Goal: Transaction & Acquisition: Obtain resource

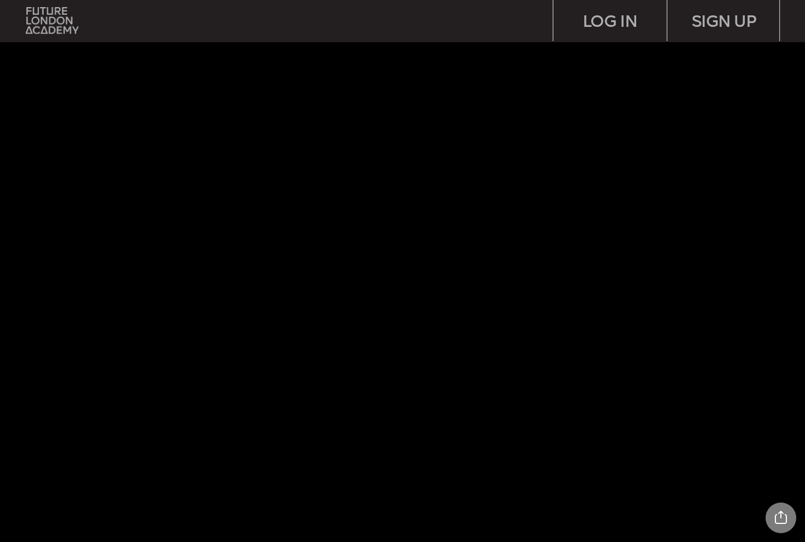
scroll to position [-2, 0]
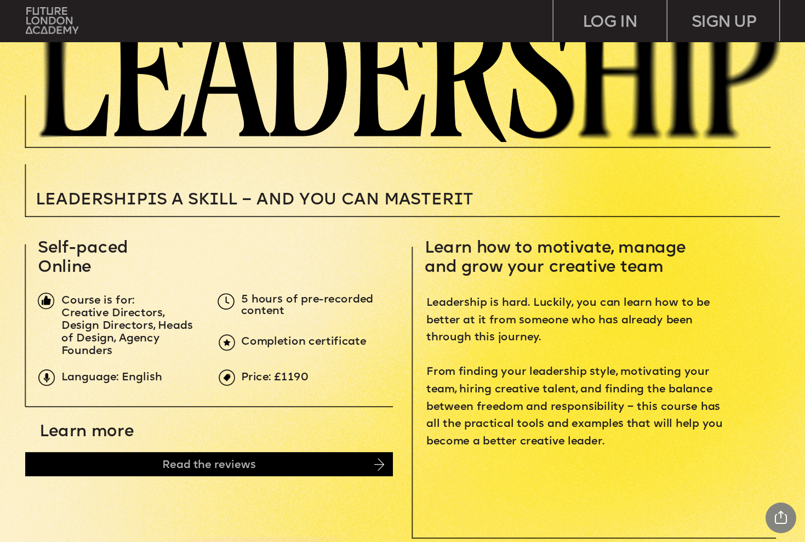
scroll to position [203, 0]
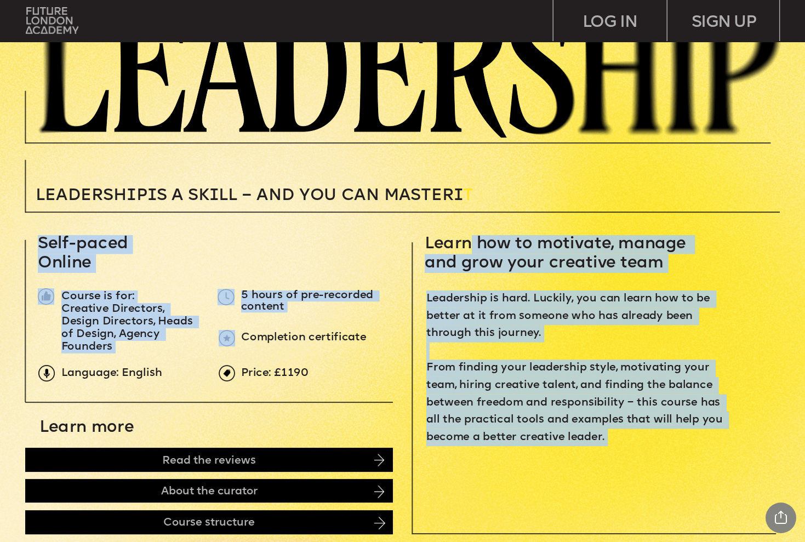
drag, startPoint x: 473, startPoint y: 247, endPoint x: 527, endPoint y: 465, distance: 224.6
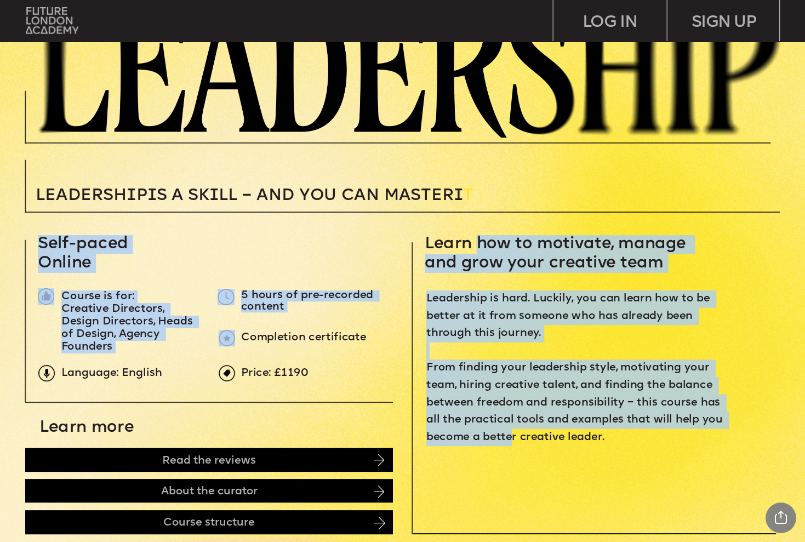
drag, startPoint x: 505, startPoint y: 399, endPoint x: 474, endPoint y: 239, distance: 162.5
click at [474, 239] on span "Learn how to motivate, manage and grow your creative team" at bounding box center [558, 254] width 266 height 36
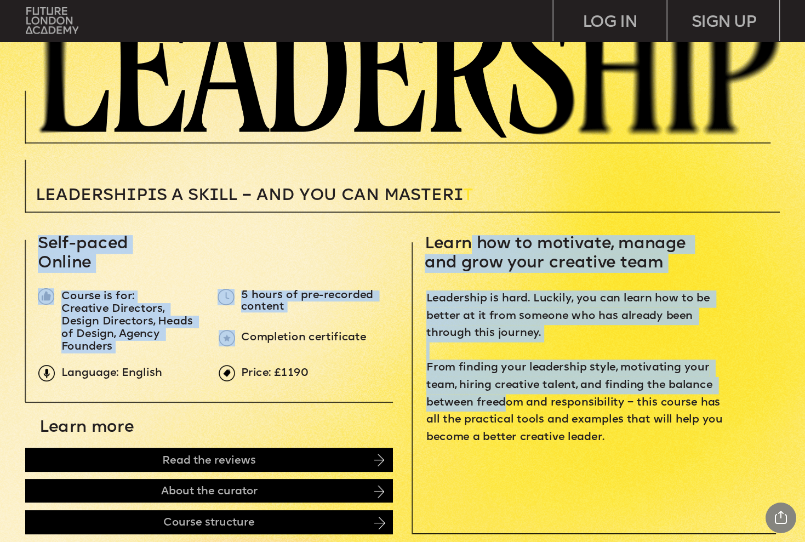
drag, startPoint x: 468, startPoint y: 239, endPoint x: 504, endPoint y: 415, distance: 179.6
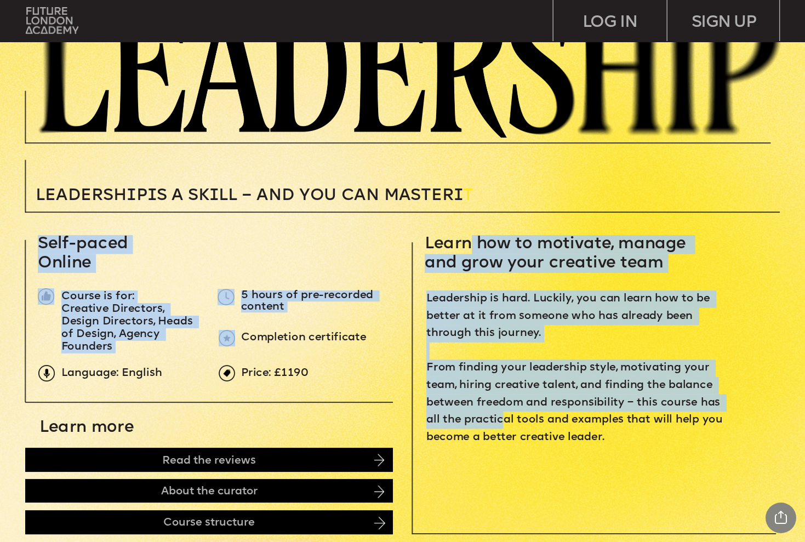
click at [504, 415] on span "Leadership is hard. Luckily, you can learn how to be better at it from someone …" at bounding box center [576, 368] width 300 height 148
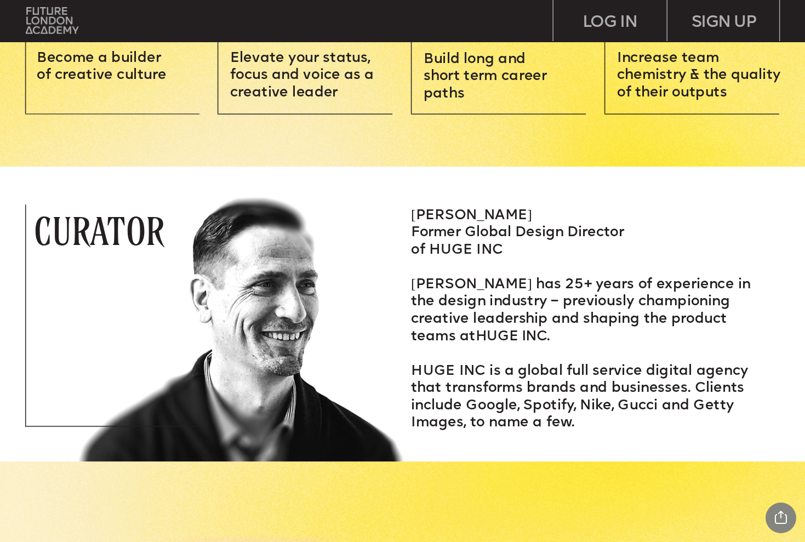
scroll to position [1433, 0]
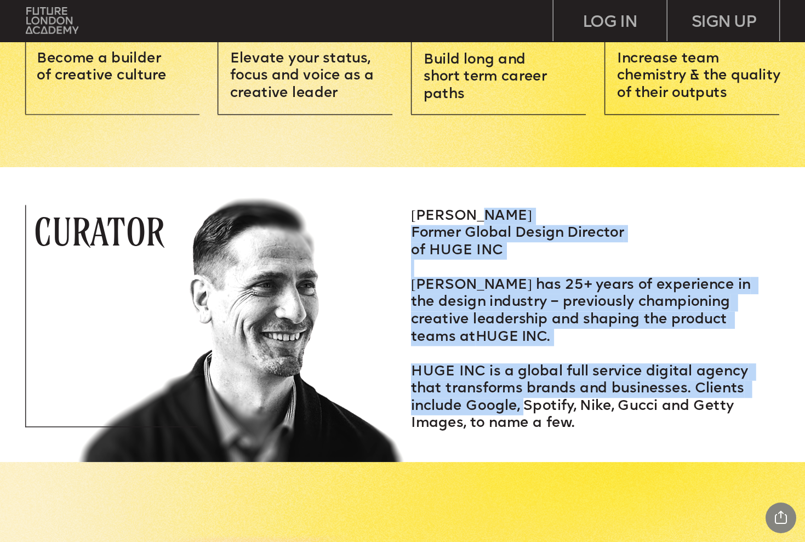
drag, startPoint x: 488, startPoint y: 217, endPoint x: 522, endPoint y: 412, distance: 197.5
click at [522, 411] on div "MATT HEXEMER Former Global Design Director of HUGE INC Matt has 25+ years of ex…" at bounding box center [592, 320] width 362 height 225
click at [522, 412] on span "HUGE INC is a global full service digital agency that transforms brands and bus…" at bounding box center [581, 397] width 341 height 65
drag, startPoint x: 522, startPoint y: 412, endPoint x: 482, endPoint y: 223, distance: 192.7
click at [482, 223] on div "MATT HEXEMER Former Global Design Director of HUGE INC Matt has 25+ years of ex…" at bounding box center [592, 320] width 362 height 225
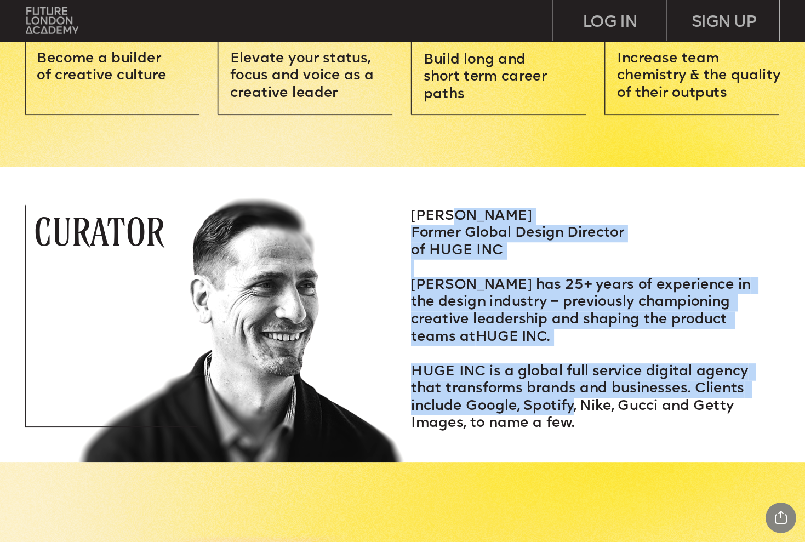
click at [482, 222] on span "MATT HEXEMER" at bounding box center [471, 215] width 121 height 13
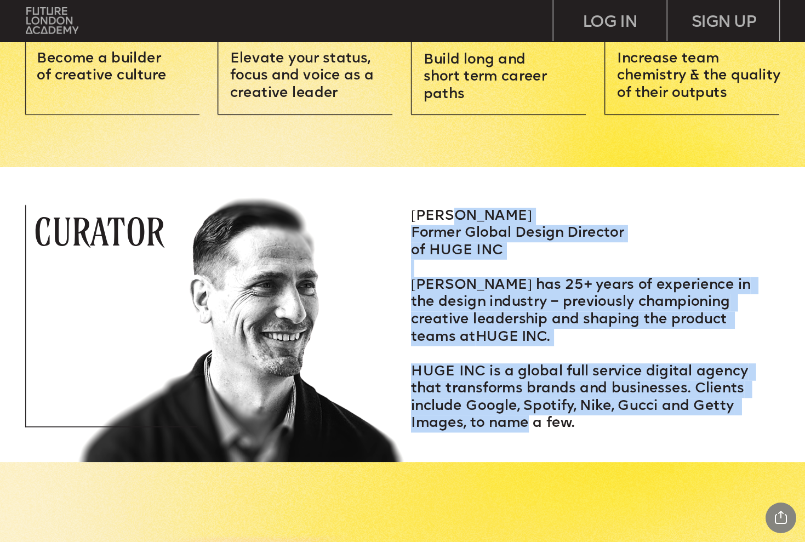
drag, startPoint x: 482, startPoint y: 223, endPoint x: 500, endPoint y: 420, distance: 198.1
click at [499, 418] on div "MATT HEXEMER Former Global Design Director of HUGE INC Matt has 25+ years of ex…" at bounding box center [592, 320] width 362 height 225
click at [500, 420] on span "HUGE INC is a global full service digital agency that transforms brands and bus…" at bounding box center [581, 397] width 341 height 65
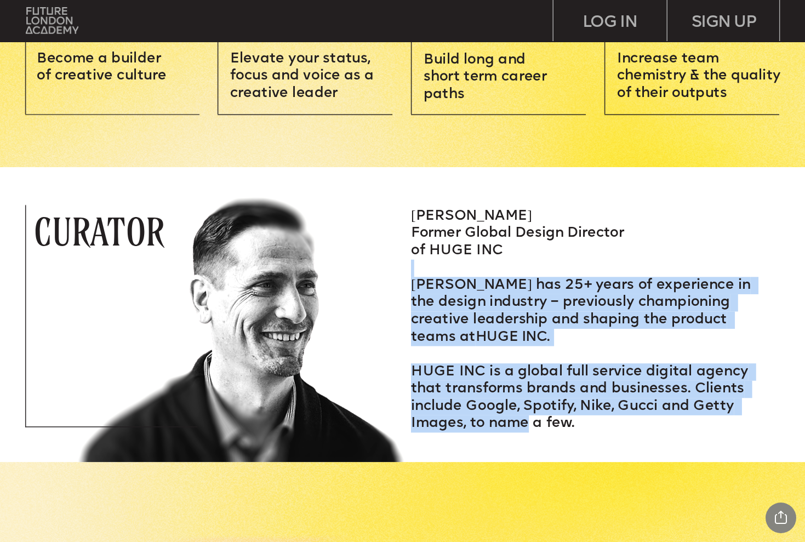
drag, startPoint x: 500, startPoint y: 420, endPoint x: 471, endPoint y: 267, distance: 155.6
click at [471, 267] on div "MATT HEXEMER Former Global Design Director of HUGE INC Matt has 25+ years of ex…" at bounding box center [592, 320] width 362 height 225
click at [471, 267] on p at bounding box center [592, 269] width 362 height 18
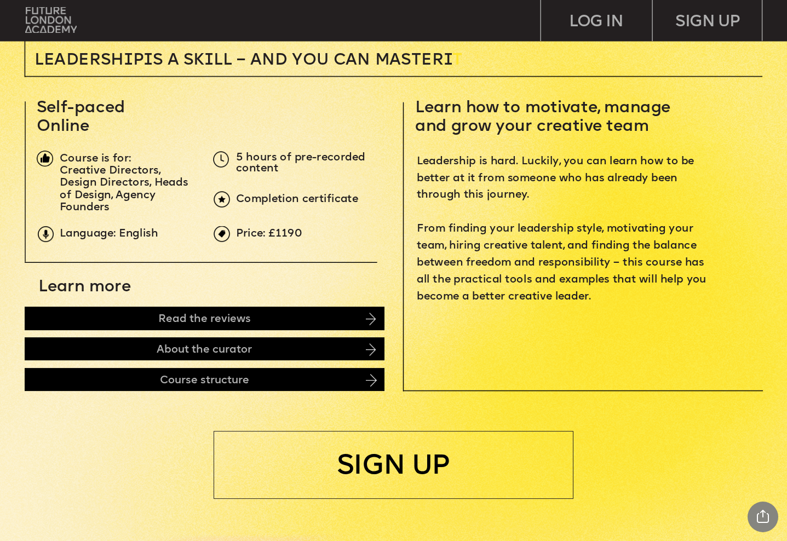
scroll to position [334, 0]
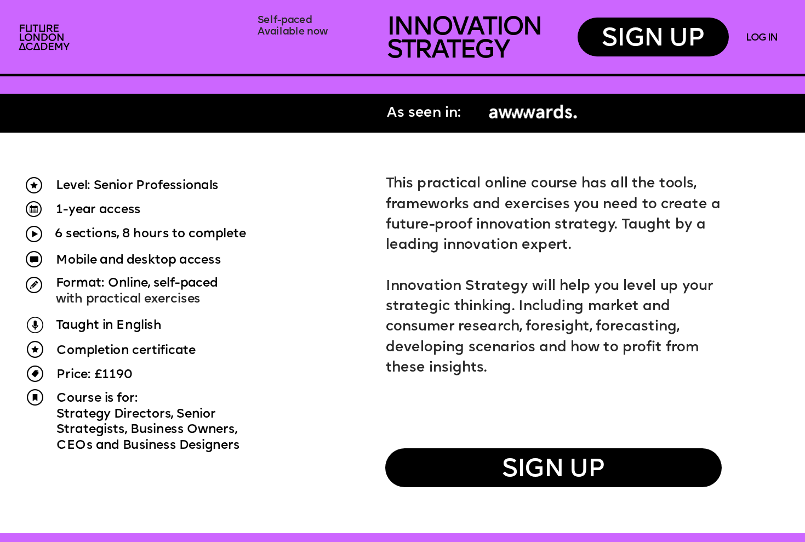
scroll to position [662, 0]
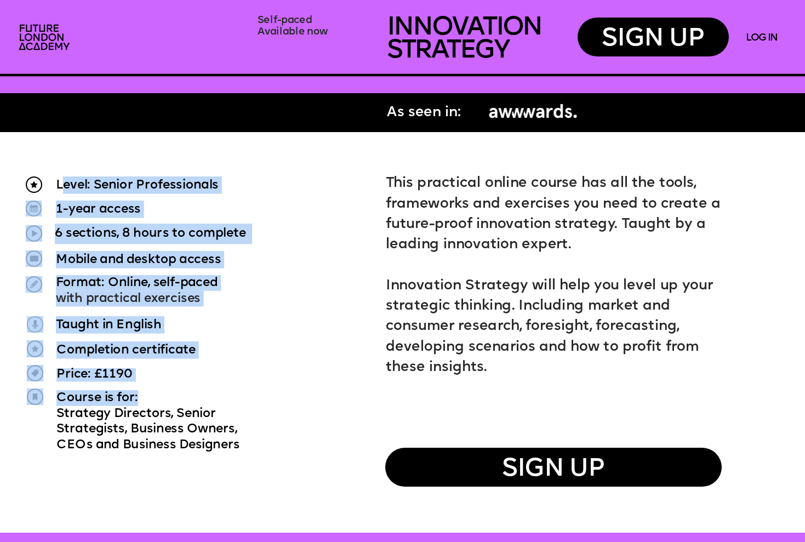
drag, startPoint x: 66, startPoint y: 179, endPoint x: 157, endPoint y: 410, distance: 248.3
click at [157, 410] on span "Strategy Directors, Senior" at bounding box center [135, 413] width 159 height 13
drag, startPoint x: 157, startPoint y: 410, endPoint x: 104, endPoint y: 186, distance: 229.7
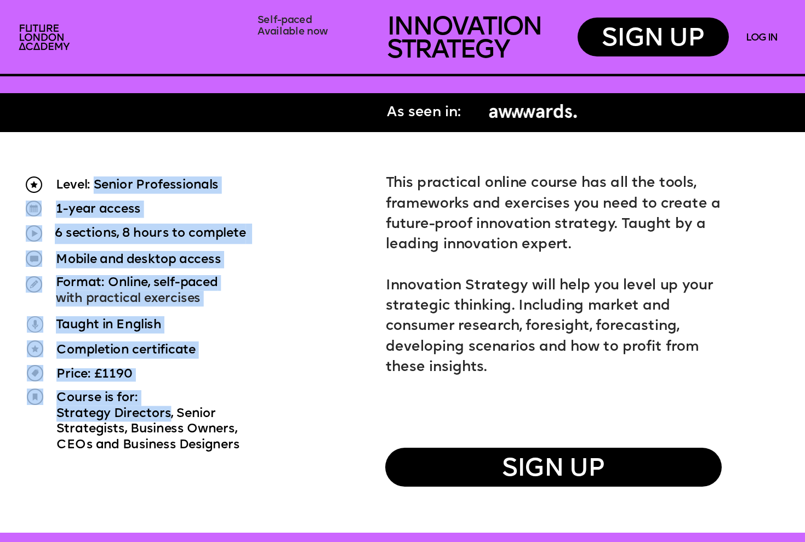
click at [104, 186] on span "Level: Senior Professionals" at bounding box center [137, 185] width 163 height 13
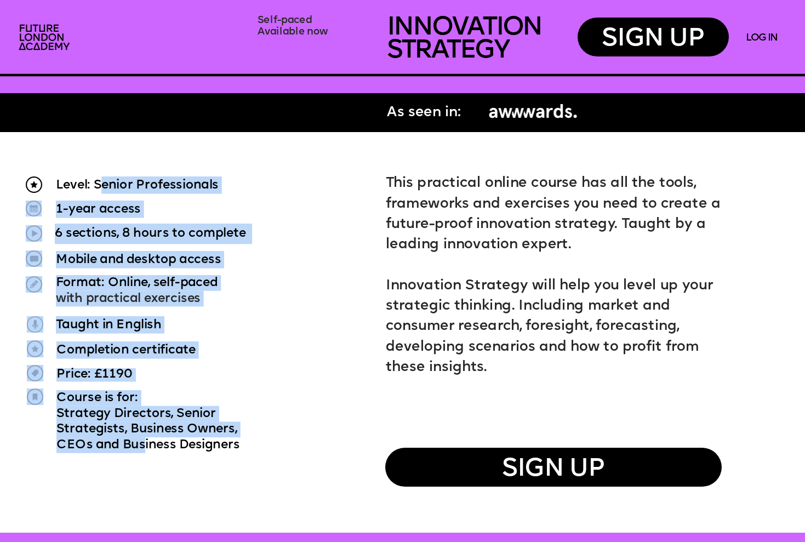
drag, startPoint x: 99, startPoint y: 186, endPoint x: 150, endPoint y: 454, distance: 272.2
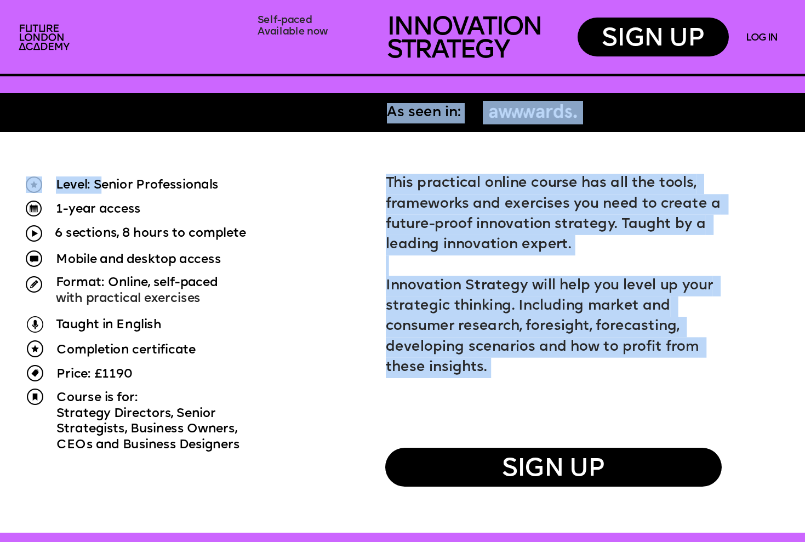
drag, startPoint x: 150, startPoint y: 454, endPoint x: 114, endPoint y: 190, distance: 266.0
click at [114, 190] on span "Level: Senior Professionals" at bounding box center [137, 185] width 163 height 13
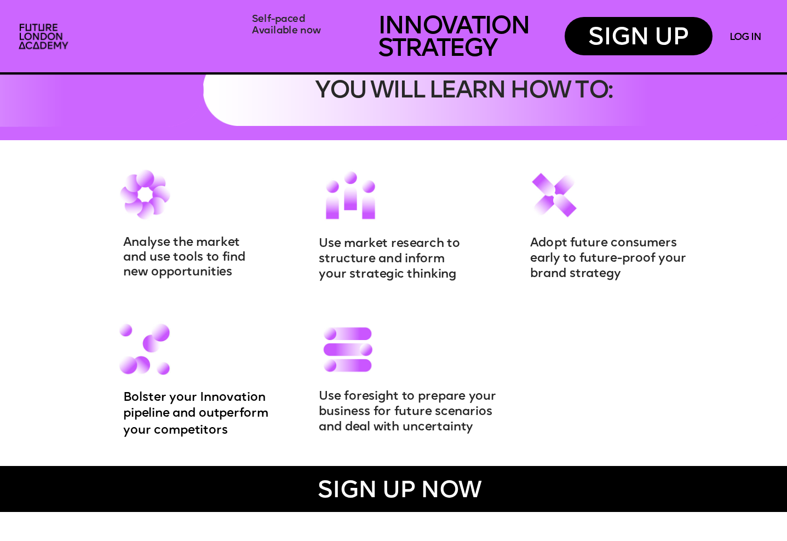
scroll to position [1125, 0]
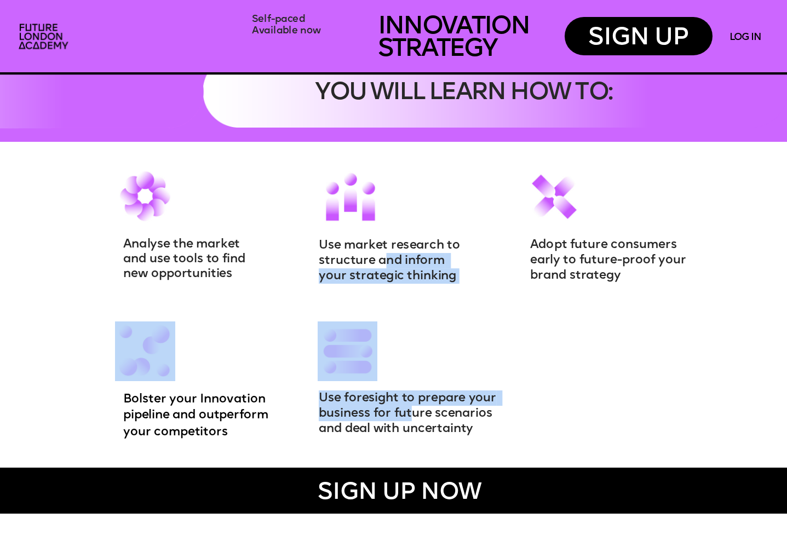
drag, startPoint x: 386, startPoint y: 256, endPoint x: 420, endPoint y: 431, distance: 178.6
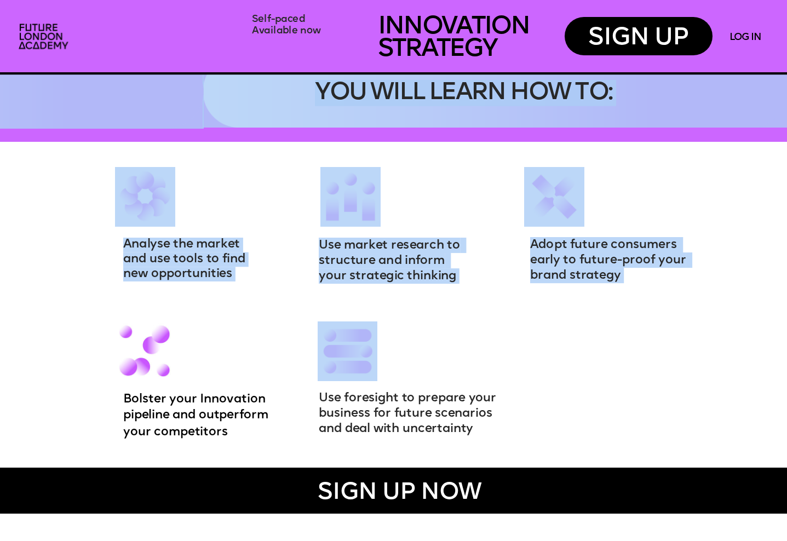
drag, startPoint x: 421, startPoint y: 437, endPoint x: 394, endPoint y: 281, distance: 159.1
click at [394, 281] on span "Use market research to structure and inform your strategic thinking" at bounding box center [391, 260] width 145 height 43
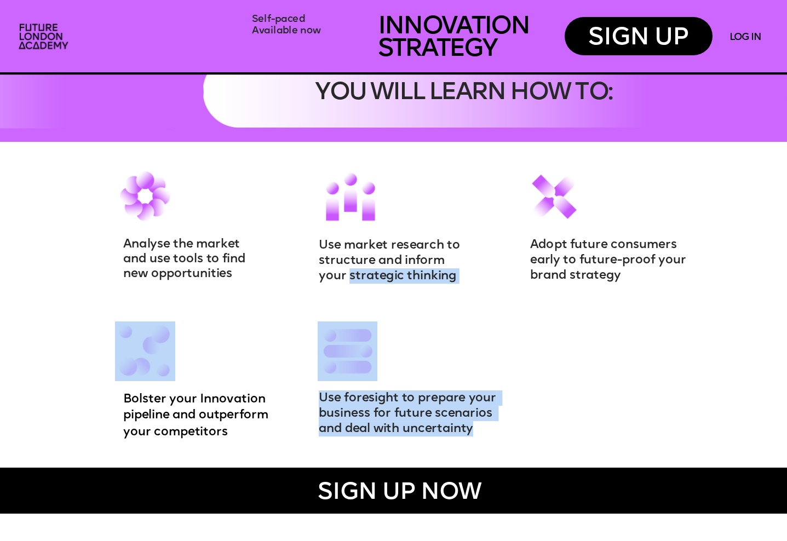
drag, startPoint x: 394, startPoint y: 281, endPoint x: 410, endPoint y: 432, distance: 152.1
click at [410, 432] on span "Use foresight to prepare your business for future scenarios and deal with uncer…" at bounding box center [409, 413] width 181 height 43
drag, startPoint x: 410, startPoint y: 432, endPoint x: 377, endPoint y: 273, distance: 162.4
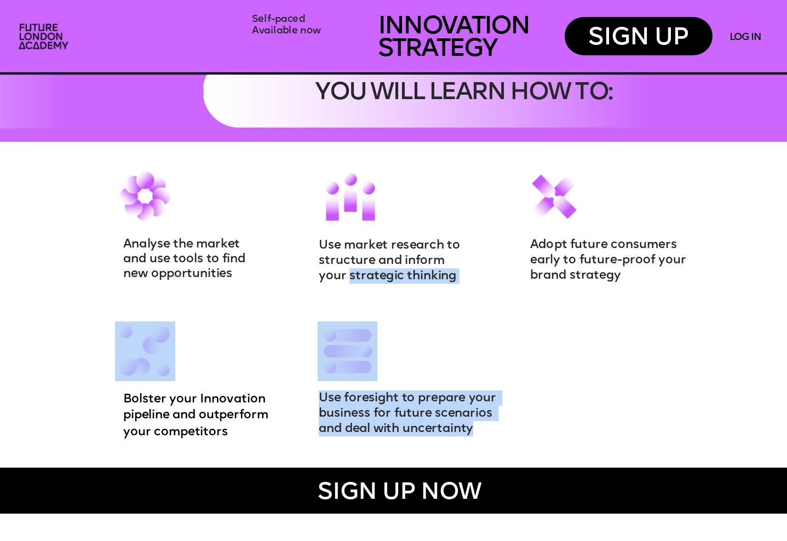
click at [377, 273] on span "Use market research to structure and inform your strategic thinking" at bounding box center [391, 260] width 145 height 43
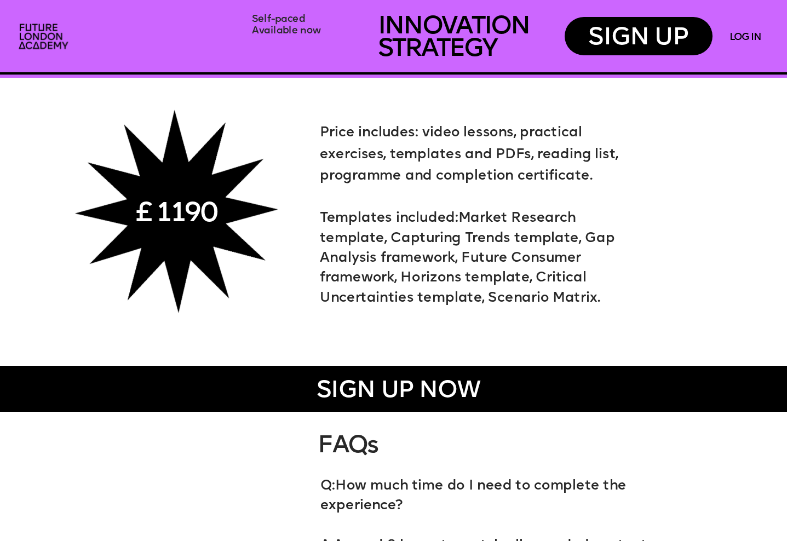
scroll to position [4492, 0]
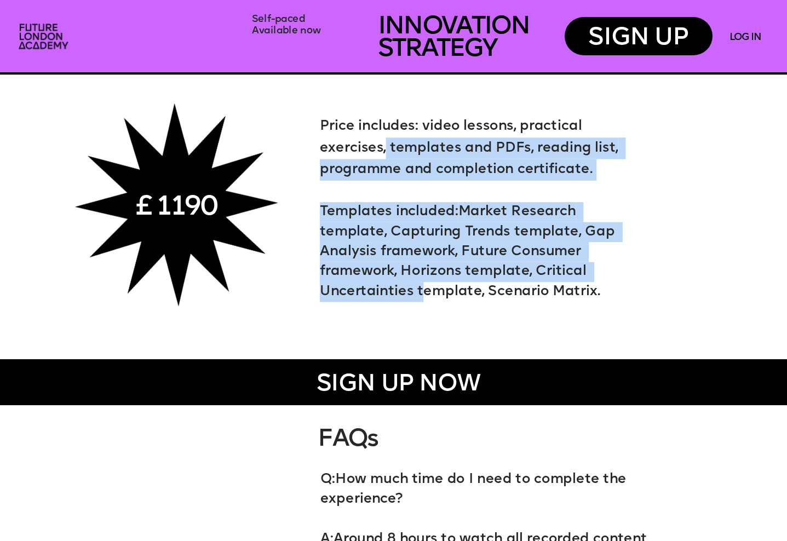
drag, startPoint x: 386, startPoint y: 135, endPoint x: 426, endPoint y: 296, distance: 165.9
click at [425, 294] on div "Price includes: video lessons, practical exercises, templates and PDFs, reading…" at bounding box center [481, 209] width 323 height 186
click at [426, 296] on p "Templates included: Market Research template, Capturing Trends template, Gap An…" at bounding box center [481, 253] width 323 height 100
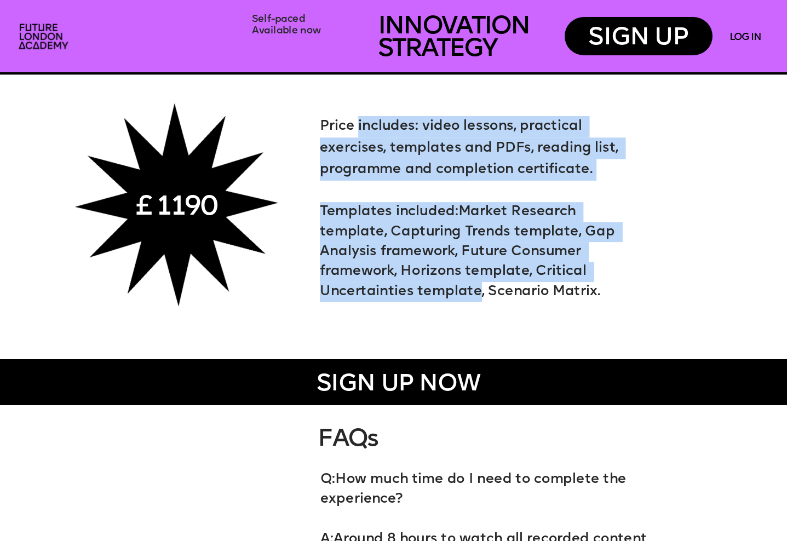
drag, startPoint x: 426, startPoint y: 296, endPoint x: 401, endPoint y: 122, distance: 176.1
click at [401, 122] on div "Price includes: video lessons, practical exercises, templates and PDFs, reading…" at bounding box center [481, 209] width 323 height 186
click at [401, 122] on span "Price includes: video lessons, practical exercises, templates and PDFs, reading…" at bounding box center [471, 148] width 302 height 56
drag, startPoint x: 401, startPoint y: 122, endPoint x: 439, endPoint y: 302, distance: 184.4
click at [439, 300] on div "Price includes: video lessons, practical exercises, templates and PDFs, reading…" at bounding box center [481, 209] width 323 height 186
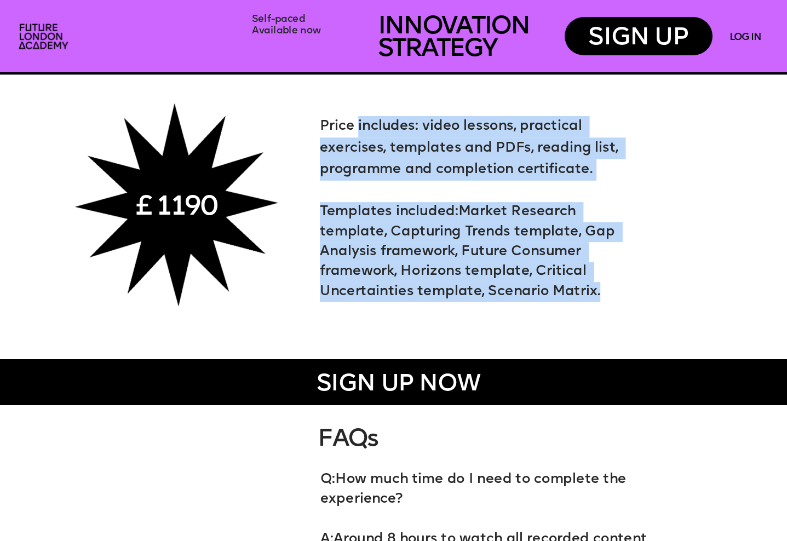
click at [439, 302] on p "Templates included: Market Research template, Capturing Trends template, Gap An…" at bounding box center [481, 253] width 323 height 100
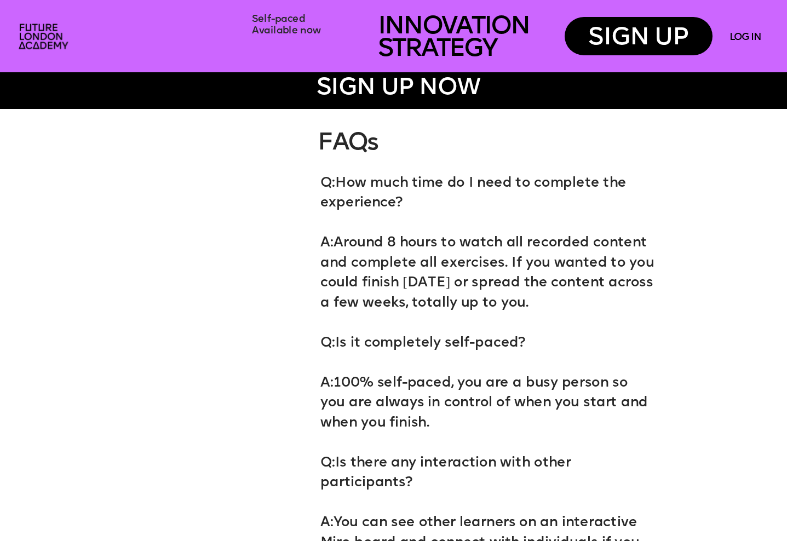
scroll to position [4784, 0]
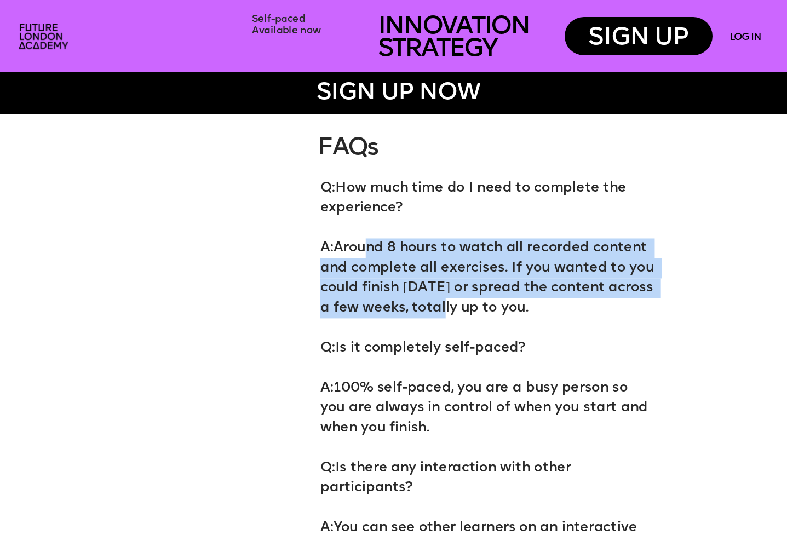
drag, startPoint x: 365, startPoint y: 248, endPoint x: 485, endPoint y: 313, distance: 136.3
click at [485, 313] on p "A: Around 8 hours to watch all recorded content and complete all exercises. If …" at bounding box center [488, 269] width 335 height 100
drag, startPoint x: 500, startPoint y: 311, endPoint x: 396, endPoint y: 247, distance: 121.5
click at [396, 247] on p "A: Around 8 hours to watch all recorded content and complete all exercises. If …" at bounding box center [488, 269] width 335 height 100
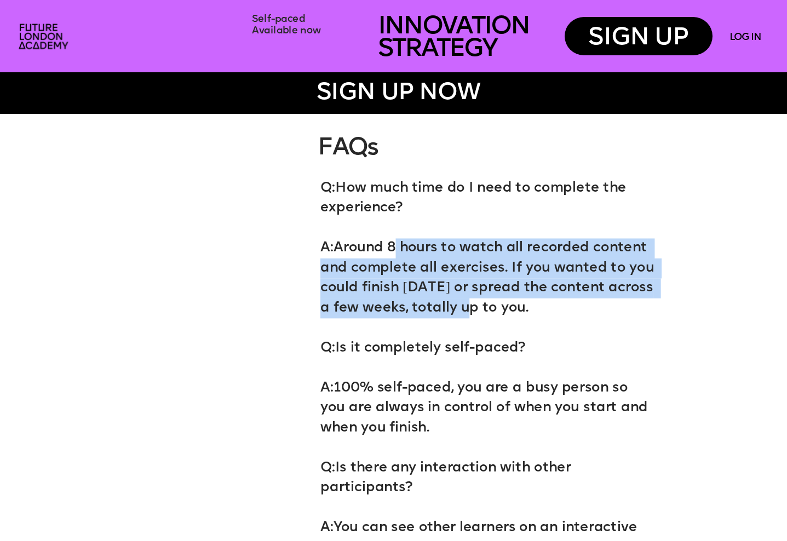
click at [396, 247] on p "A: Around 8 hours to watch all recorded content and complete all exercises. If …" at bounding box center [488, 269] width 335 height 100
drag, startPoint x: 387, startPoint y: 247, endPoint x: 505, endPoint y: 319, distance: 137.8
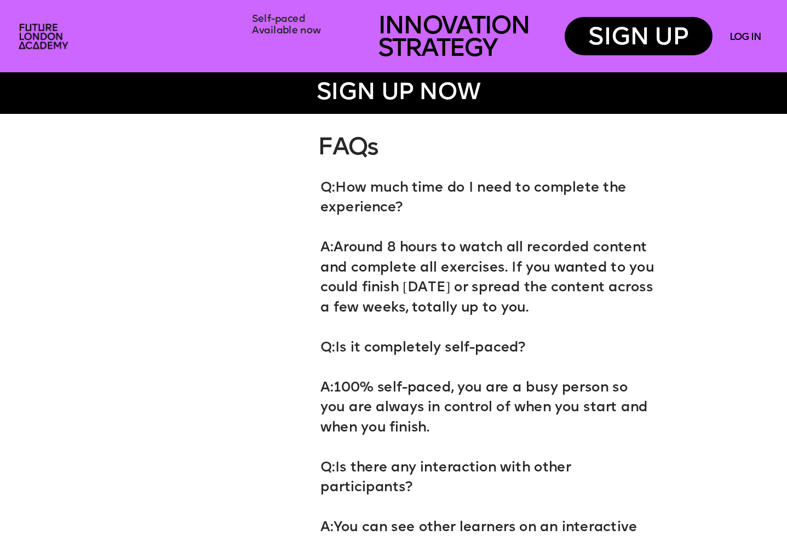
click at [505, 319] on p "Q: Is it completely self-paced?" at bounding box center [488, 338] width 335 height 40
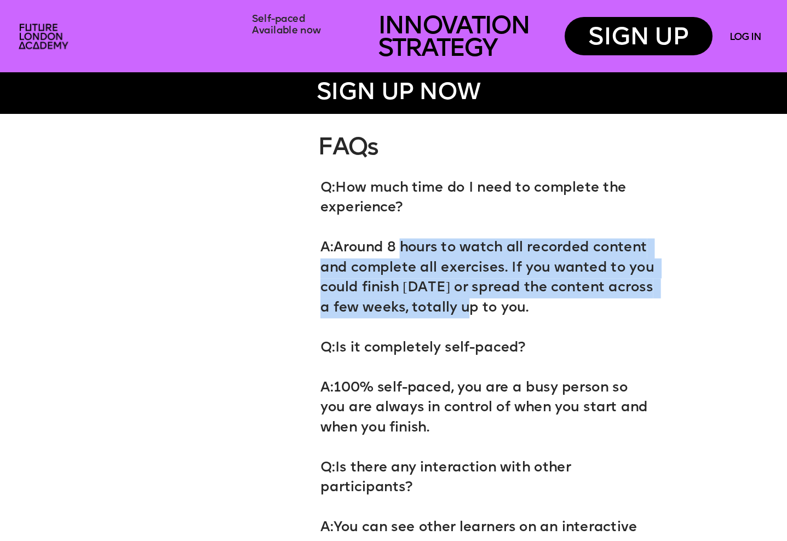
drag, startPoint x: 502, startPoint y: 310, endPoint x: 402, endPoint y: 249, distance: 116.8
click at [403, 249] on p "A: Around 8 hours to watch all recorded content and complete all exercises. If …" at bounding box center [488, 269] width 335 height 100
click at [402, 249] on p "A: Around 8 hours to watch all recorded content and complete all exercises. If …" at bounding box center [488, 269] width 335 height 100
drag, startPoint x: 384, startPoint y: 248, endPoint x: 558, endPoint y: 307, distance: 184.4
click at [558, 307] on p "A: Around 8 hours to watch all recorded content and complete all exercises. If …" at bounding box center [488, 269] width 335 height 100
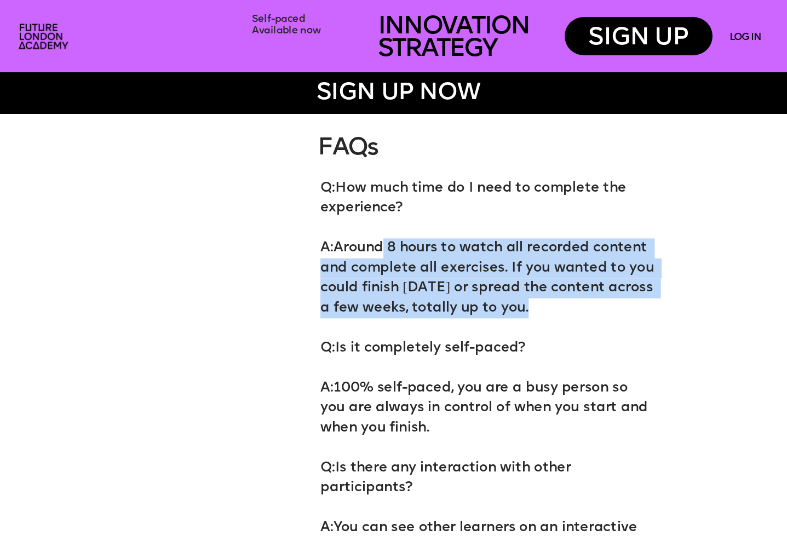
click at [558, 307] on p "A: Around 8 hours to watch all recorded content and complete all exercises. If …" at bounding box center [488, 269] width 335 height 100
drag, startPoint x: 562, startPoint y: 307, endPoint x: 402, endPoint y: 235, distance: 175.9
click at [402, 235] on p "A: Around 8 hours to watch all recorded content and complete all exercises. If …" at bounding box center [488, 269] width 335 height 100
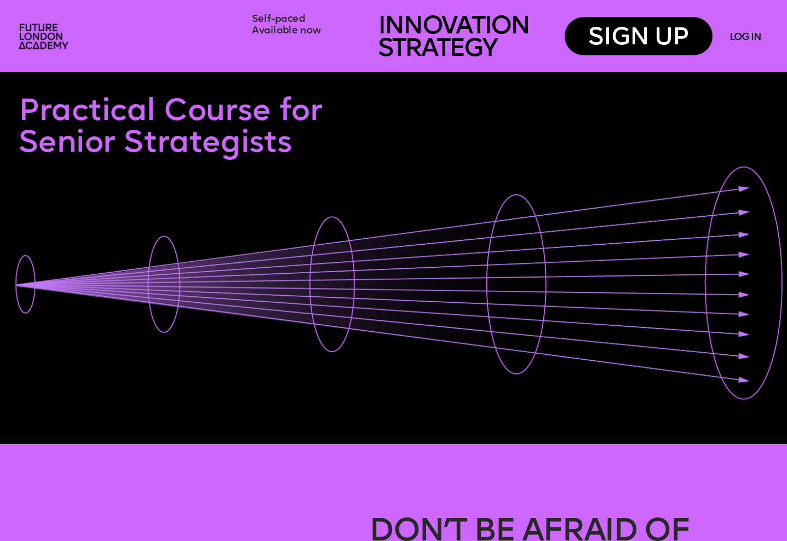
scroll to position [0, 0]
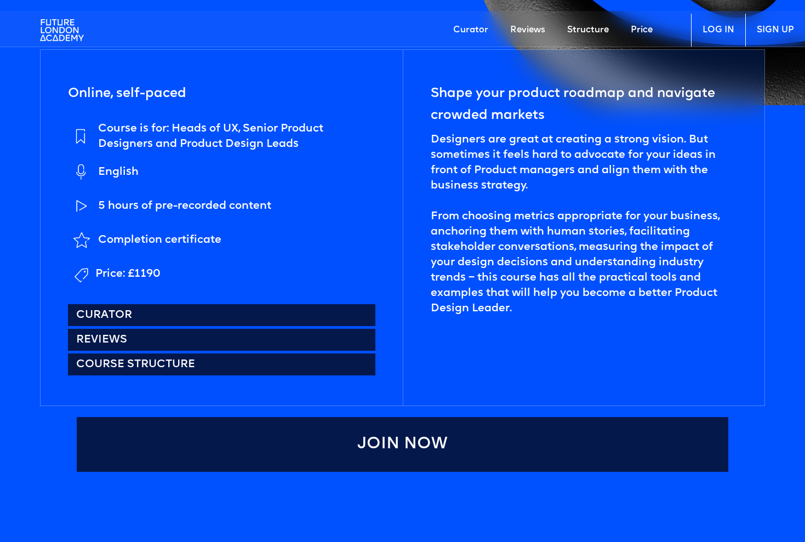
scroll to position [576, 0]
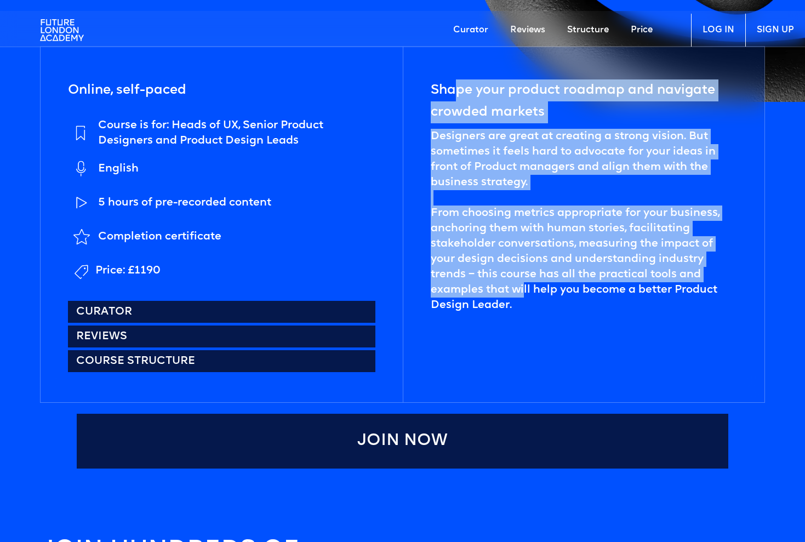
drag, startPoint x: 460, startPoint y: 86, endPoint x: 524, endPoint y: 281, distance: 205.0
click at [524, 281] on div "Shape your product roadmap and navigate crowded markets Designers are great at …" at bounding box center [584, 225] width 362 height 356
click at [524, 281] on div "Designers are great at creating a strong vision. But sometimes it feels hard to…" at bounding box center [584, 221] width 306 height 184
drag, startPoint x: 524, startPoint y: 281, endPoint x: 461, endPoint y: 82, distance: 208.6
click at [461, 82] on div "Shape your product roadmap and navigate crowded markets Designers are great at …" at bounding box center [584, 225] width 362 height 356
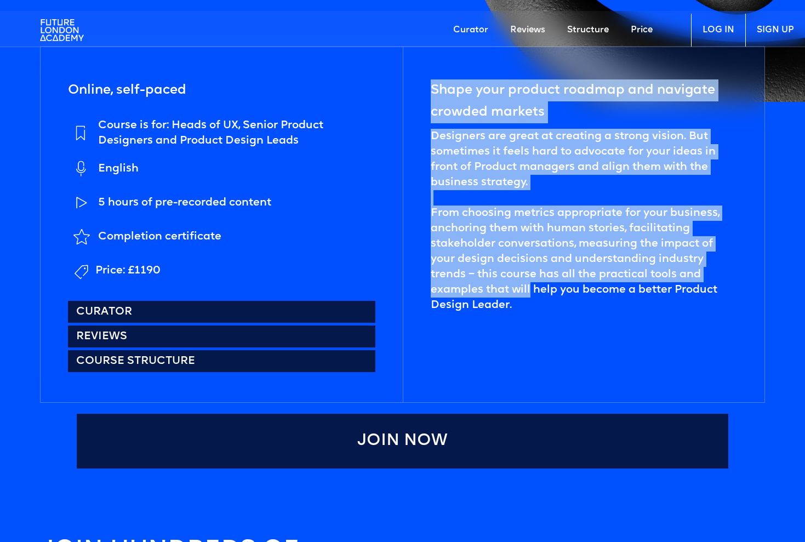
click at [461, 82] on h5 "Shape your product roadmap and navigate crowded markets" at bounding box center [584, 101] width 306 height 44
drag, startPoint x: 494, startPoint y: 92, endPoint x: 533, endPoint y: 288, distance: 200.5
click at [533, 288] on div "Shape your product roadmap and navigate crowded markets Designers are great at …" at bounding box center [584, 225] width 362 height 356
click at [533, 288] on div "Designers are great at creating a strong vision. But sometimes it feels hard to…" at bounding box center [584, 221] width 306 height 184
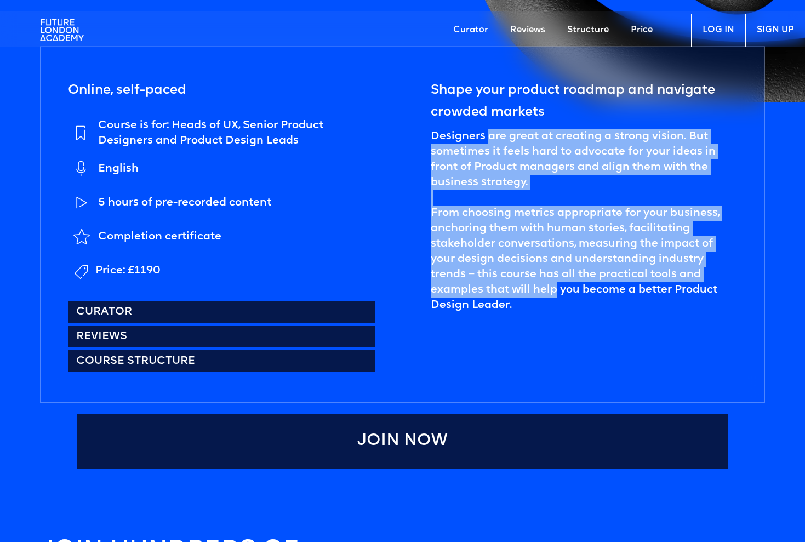
drag, startPoint x: 533, startPoint y: 288, endPoint x: 496, endPoint y: 125, distance: 167.5
click at [496, 125] on div "Shape your product roadmap and navigate crowded markets Designers are great at …" at bounding box center [584, 225] width 362 height 356
drag, startPoint x: 490, startPoint y: 131, endPoint x: 562, endPoint y: 305, distance: 188.2
click at [562, 303] on div "Designers are great at creating a strong vision. But sometimes it feels hard to…" at bounding box center [584, 221] width 306 height 184
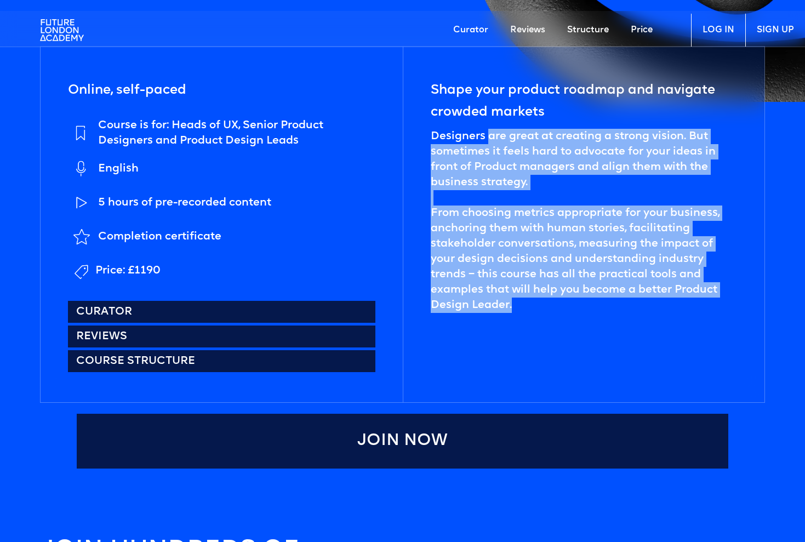
click at [562, 305] on div "Designers are great at creating a strong vision. But sometimes it feels hard to…" at bounding box center [584, 221] width 306 height 184
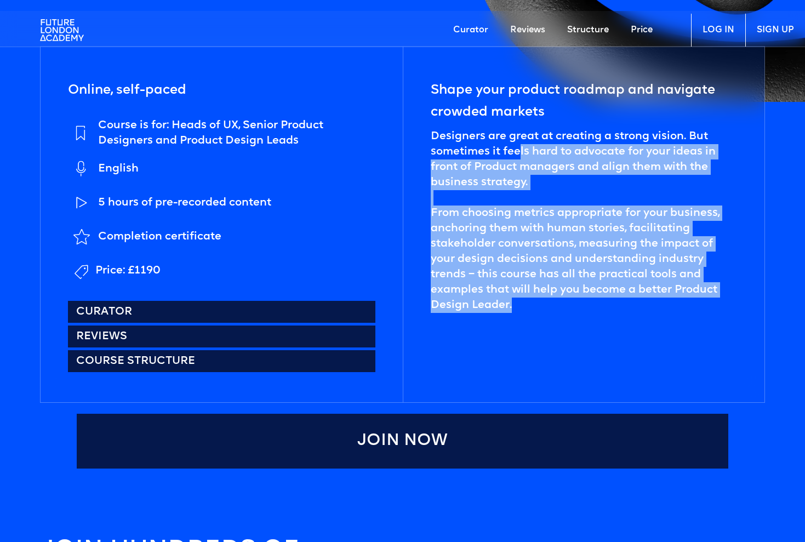
drag, startPoint x: 562, startPoint y: 305, endPoint x: 521, endPoint y: 152, distance: 157.9
click at [521, 152] on div "Designers are great at creating a strong vision. But sometimes it feels hard to…" at bounding box center [584, 221] width 306 height 184
drag, startPoint x: 515, startPoint y: 152, endPoint x: 577, endPoint y: 286, distance: 147.6
click at [577, 286] on div "Designers are great at creating a strong vision. But sometimes it feels hard to…" at bounding box center [584, 221] width 306 height 184
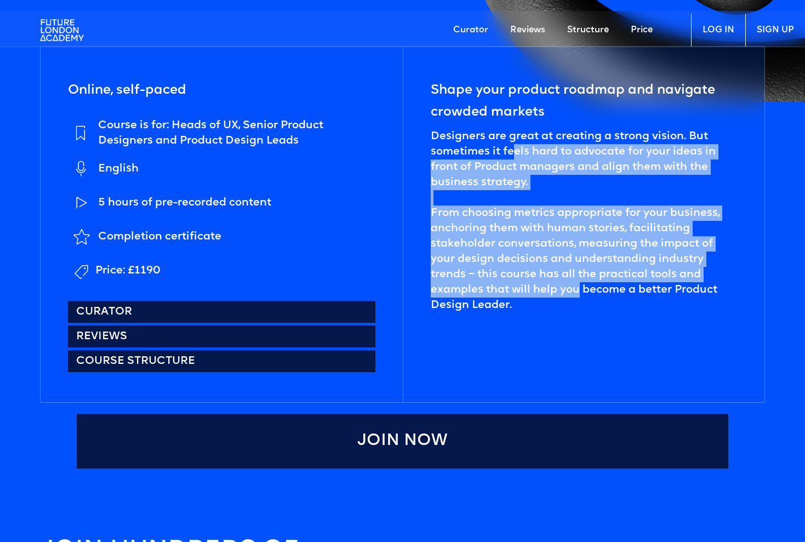
click at [577, 286] on div "Designers are great at creating a strong vision. But sometimes it feels hard to…" at bounding box center [584, 221] width 306 height 184
drag, startPoint x: 577, startPoint y: 286, endPoint x: 510, endPoint y: 140, distance: 160.6
click at [510, 141] on div "Designers are great at creating a strong vision. But sometimes it feels hard to…" at bounding box center [584, 221] width 306 height 184
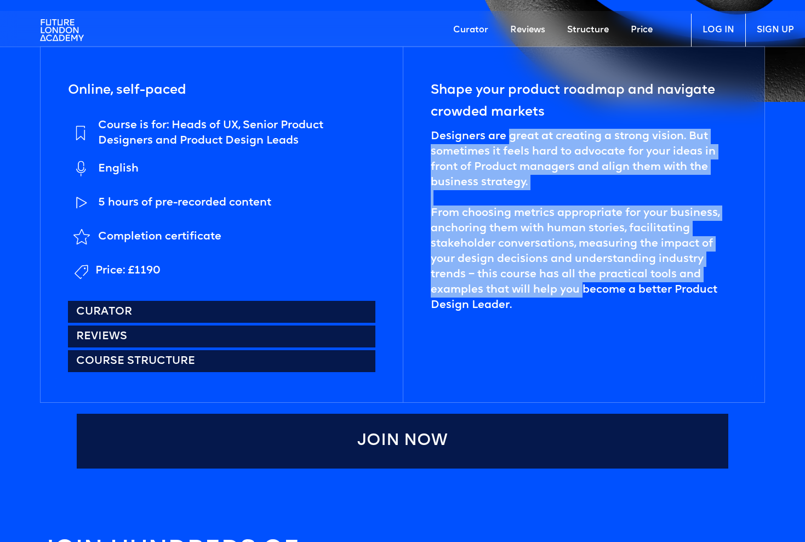
click at [510, 140] on div "Designers are great at creating a strong vision. But sometimes it feels hard to…" at bounding box center [584, 221] width 306 height 184
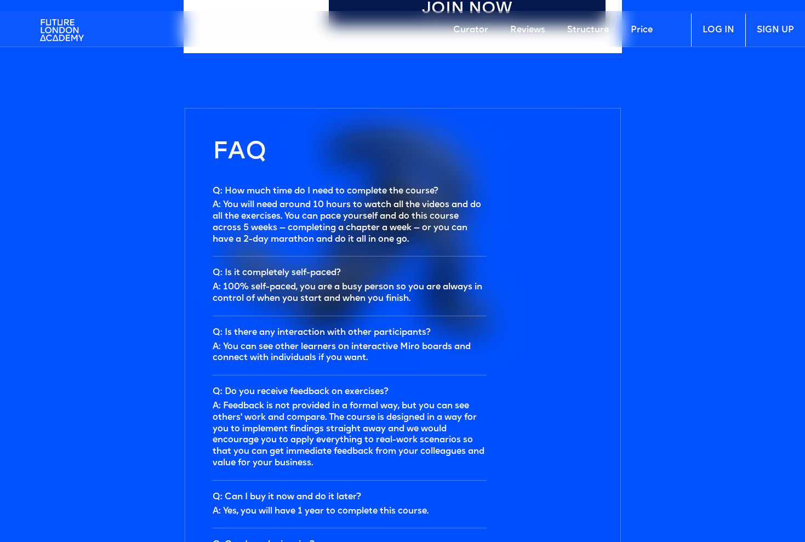
scroll to position [3335, 0]
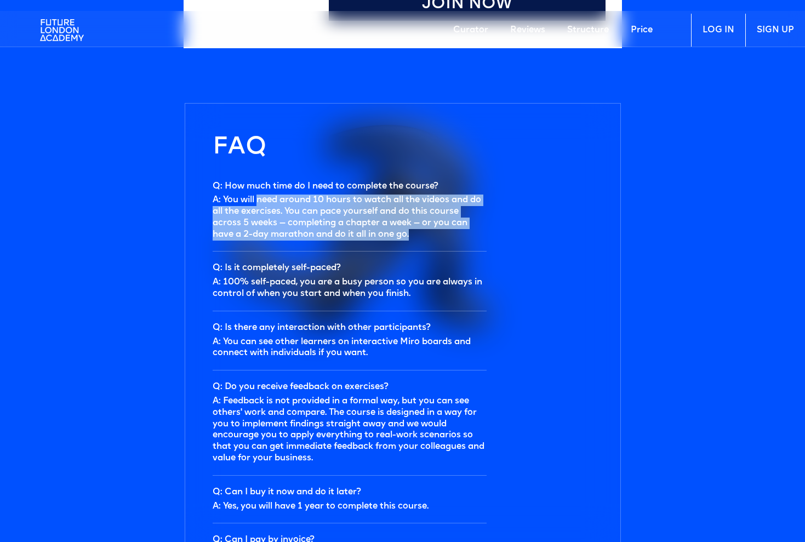
drag, startPoint x: 260, startPoint y: 192, endPoint x: 339, endPoint y: 233, distance: 89.2
click at [339, 233] on li "Q: How much time do I need to complete the course? A: You will need around 10 h…" at bounding box center [350, 211] width 274 height 82
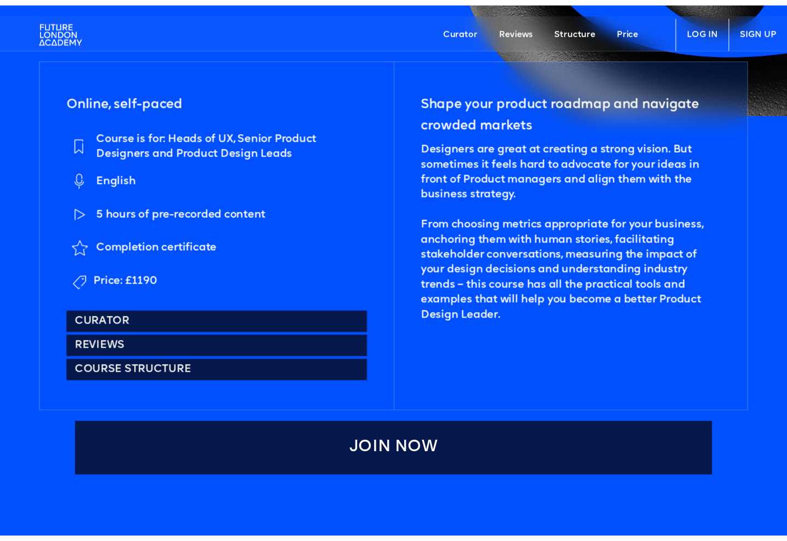
scroll to position [564, 0]
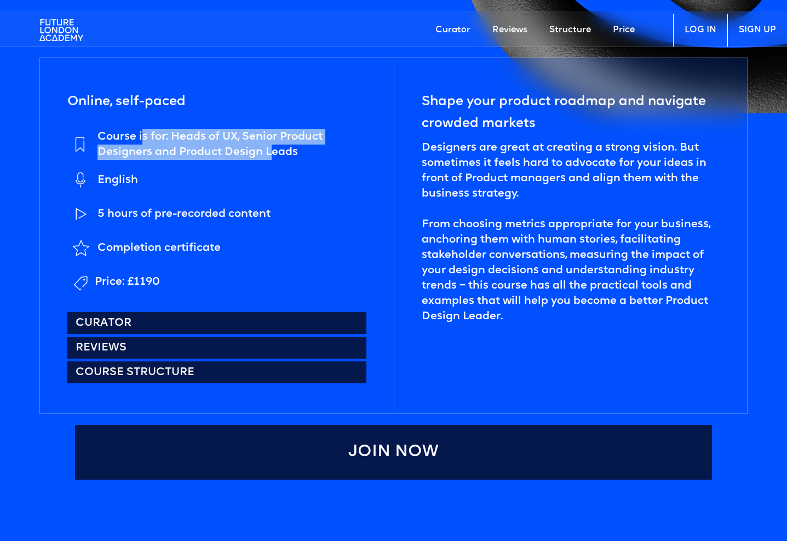
drag, startPoint x: 142, startPoint y: 139, endPoint x: 275, endPoint y: 152, distance: 133.8
click at [274, 152] on div "Course is for: Heads of UX, Senior Product Designers and Product Design Leads" at bounding box center [232, 144] width 269 height 31
click at [275, 152] on div "Course is for: Heads of UX, Senior Product Designers and Product Design Leads" at bounding box center [232, 144] width 269 height 31
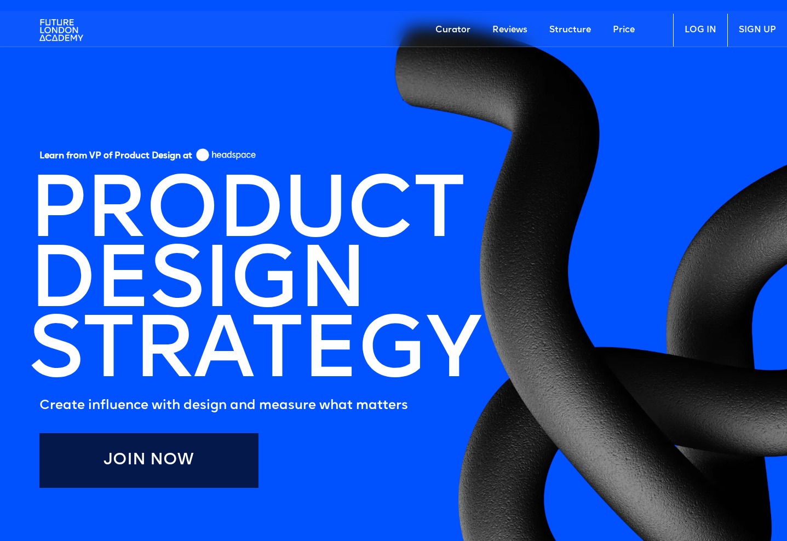
scroll to position [0, 0]
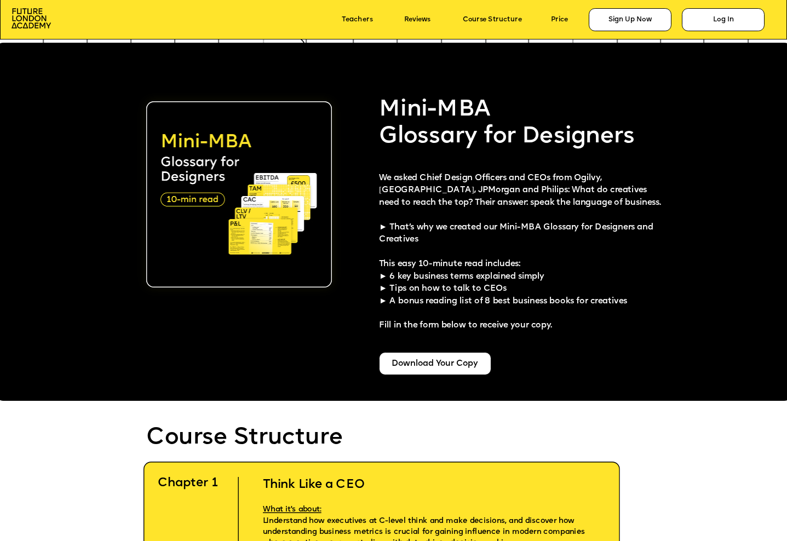
scroll to position [1996, 0]
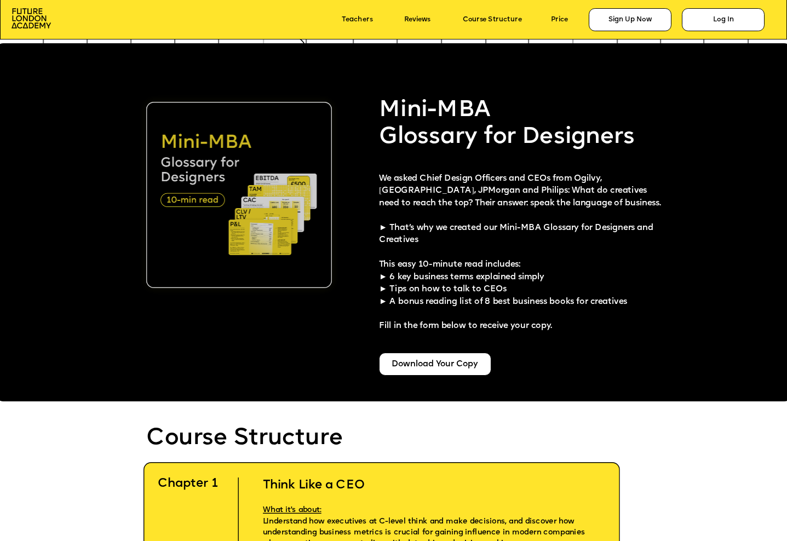
click at [227, 201] on img at bounding box center [239, 195] width 186 height 186
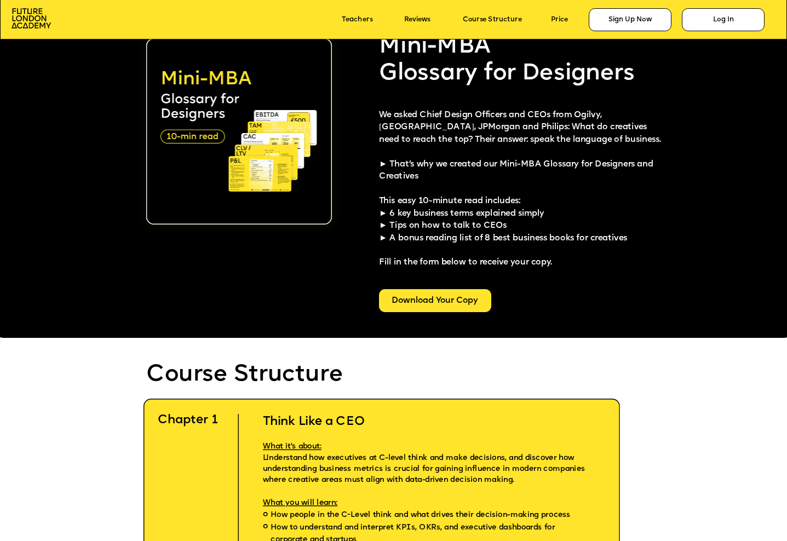
click at [448, 298] on div "Download Your Copy" at bounding box center [435, 300] width 112 height 23
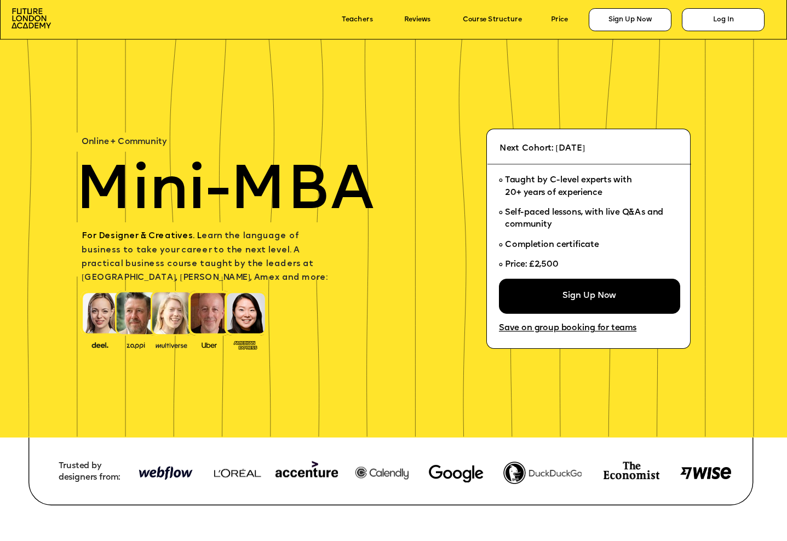
scroll to position [0, 0]
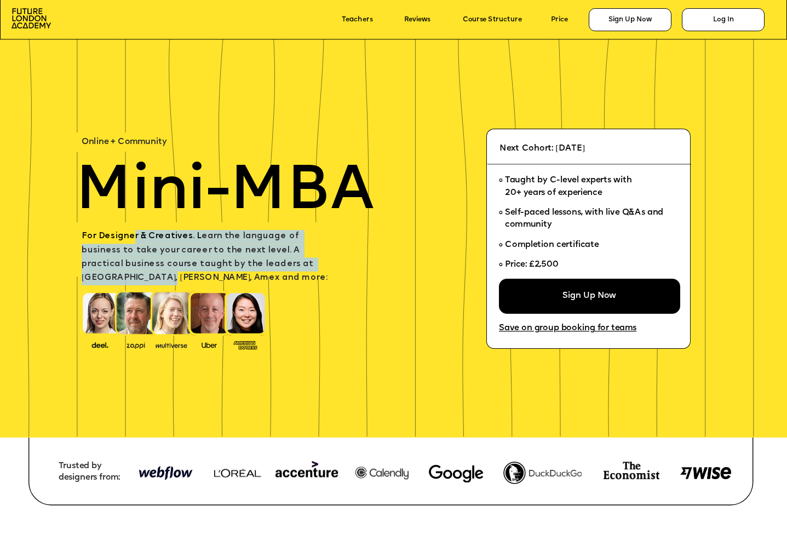
drag, startPoint x: 130, startPoint y: 235, endPoint x: 293, endPoint y: 262, distance: 164.9
click at [293, 262] on span "For Designer & Creatives. L earn the language of business to take your career t…" at bounding box center [205, 257] width 246 height 50
drag, startPoint x: 297, startPoint y: 262, endPoint x: 106, endPoint y: 234, distance: 193.3
click at [106, 234] on span "For Designer & Creatives. L earn the language of business to take your career t…" at bounding box center [205, 257] width 246 height 50
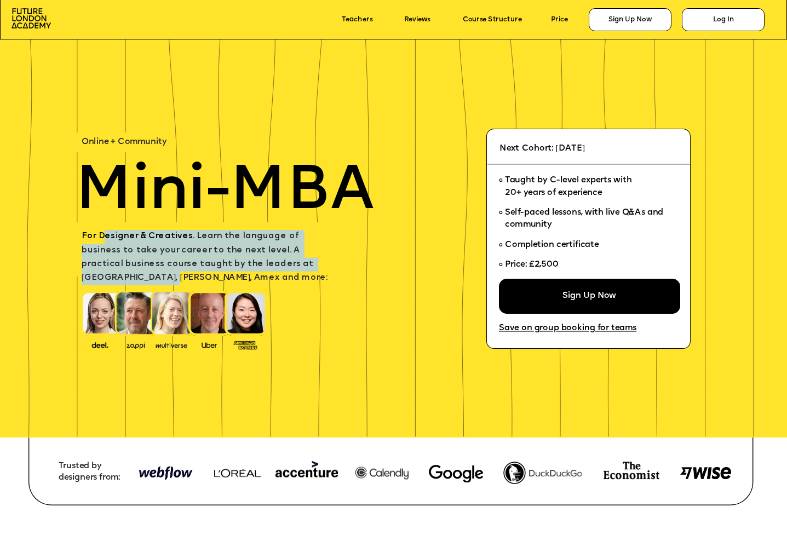
click at [106, 234] on span "For Designer & Creatives. L" at bounding box center [142, 236] width 120 height 8
drag, startPoint x: 95, startPoint y: 239, endPoint x: 312, endPoint y: 266, distance: 218.1
click at [312, 266] on span "For Designer & Creatives. L earn the language of business to take your career t…" at bounding box center [205, 257] width 246 height 50
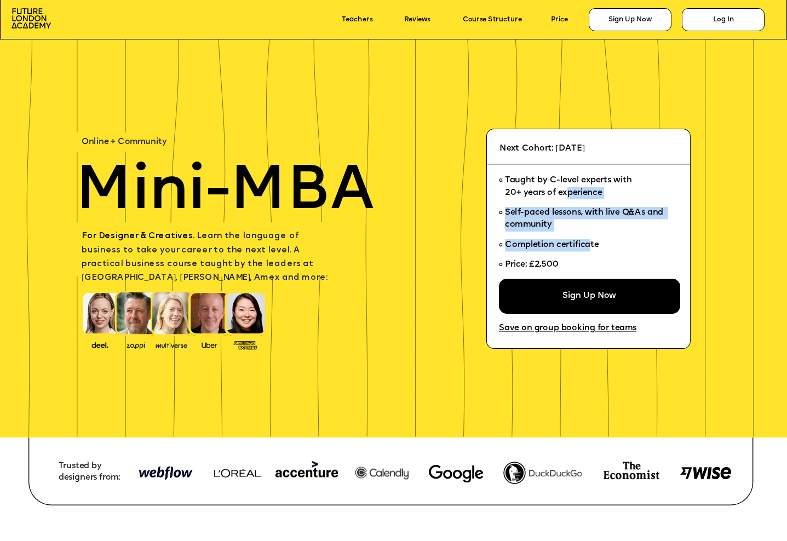
drag, startPoint x: 568, startPoint y: 187, endPoint x: 592, endPoint y: 244, distance: 61.9
click at [592, 244] on ul "Taught by C-level experts with 20+ years of experience Self-paced lessons, with…" at bounding box center [586, 225] width 174 height 108
click at [630, 155] on p "Next Cohort: [DATE]" at bounding box center [592, 149] width 184 height 14
drag, startPoint x: 517, startPoint y: 147, endPoint x: 643, endPoint y: 148, distance: 126.6
click at [643, 148] on p "Next Cohort: September 24, 2025" at bounding box center [592, 149] width 184 height 14
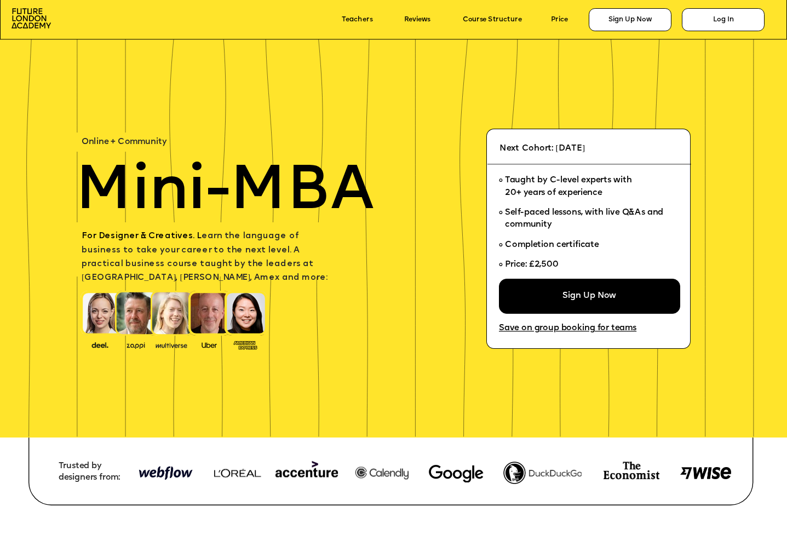
click at [643, 148] on p "Next Cohort: September 24, 2025" at bounding box center [592, 149] width 184 height 14
drag, startPoint x: 647, startPoint y: 148, endPoint x: 507, endPoint y: 148, distance: 139.2
click at [507, 148] on p "Next Cohort: September 24, 2025" at bounding box center [592, 149] width 184 height 14
click at [507, 148] on span "Next Cohort: September 24, 2025" at bounding box center [542, 149] width 85 height 8
drag, startPoint x: 495, startPoint y: 148, endPoint x: 643, endPoint y: 150, distance: 147.4
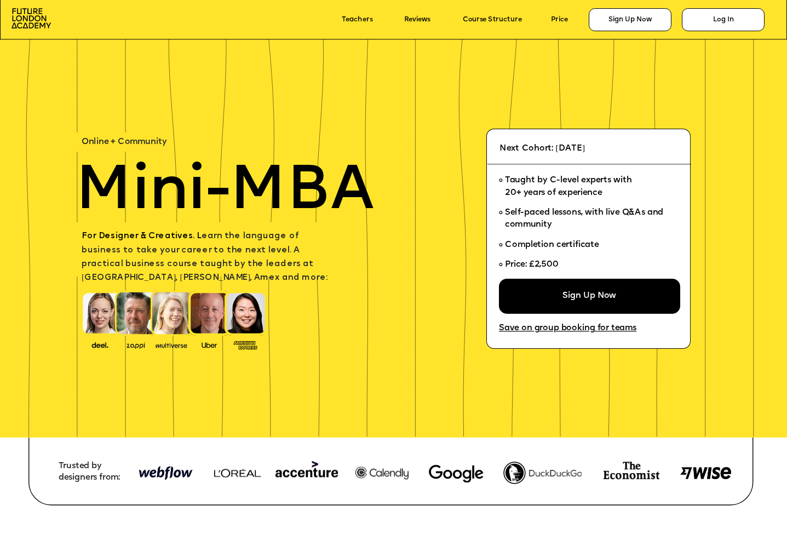
click at [643, 150] on p "Next Cohort: September 24, 2025" at bounding box center [592, 149] width 184 height 14
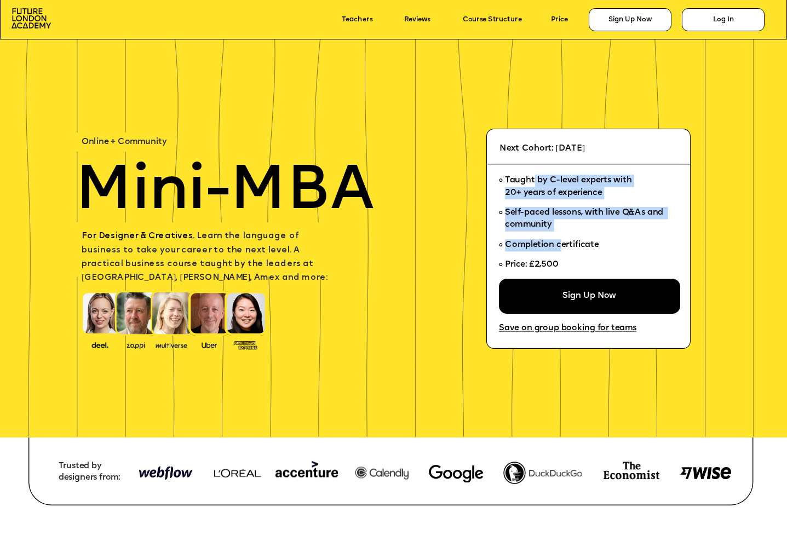
drag, startPoint x: 533, startPoint y: 176, endPoint x: 567, endPoint y: 245, distance: 76.5
click at [567, 245] on ul "Taught by C-level experts with 20+ years of experience Self-paced lessons, with…" at bounding box center [586, 225] width 174 height 108
click at [567, 245] on span "Completion certificate" at bounding box center [552, 245] width 94 height 8
drag, startPoint x: 579, startPoint y: 243, endPoint x: 538, endPoint y: 182, distance: 73.9
click at [539, 188] on ul "Taught by C-level experts with 20+ years of experience Self-paced lessons, with…" at bounding box center [586, 225] width 174 height 108
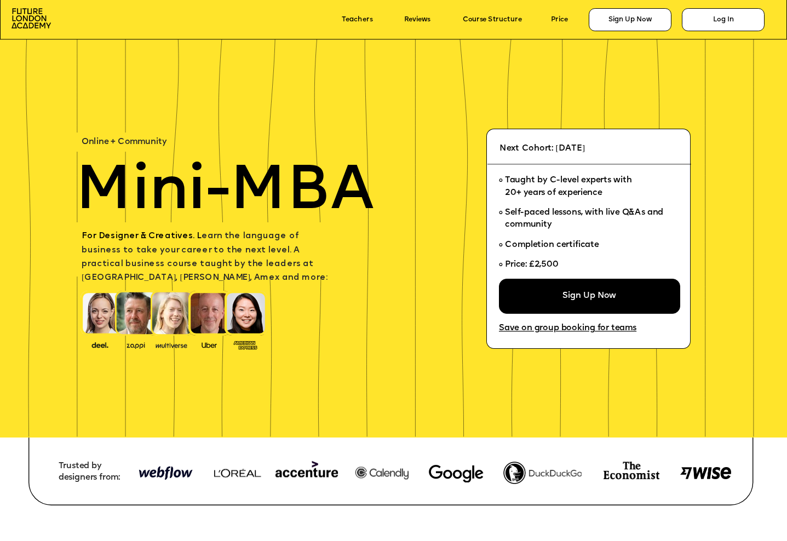
click at [538, 182] on span "Taught by C-level experts with 20+ years of experience" at bounding box center [568, 186] width 127 height 21
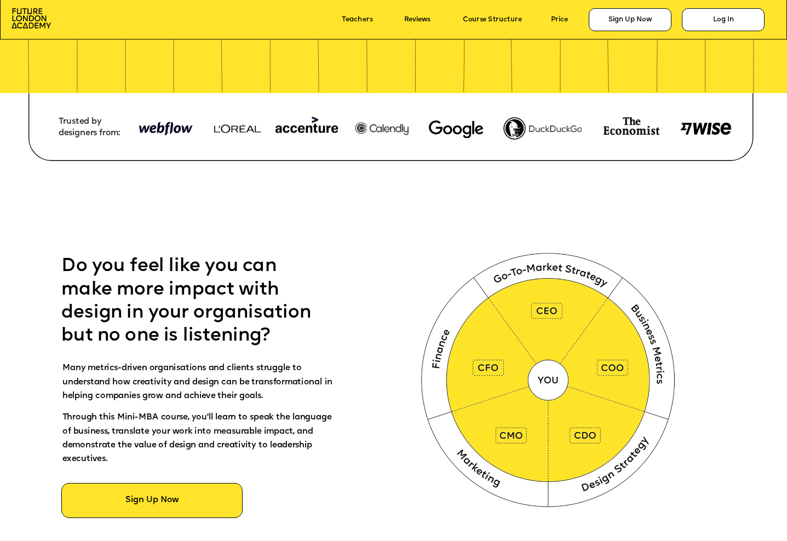
scroll to position [418, 0]
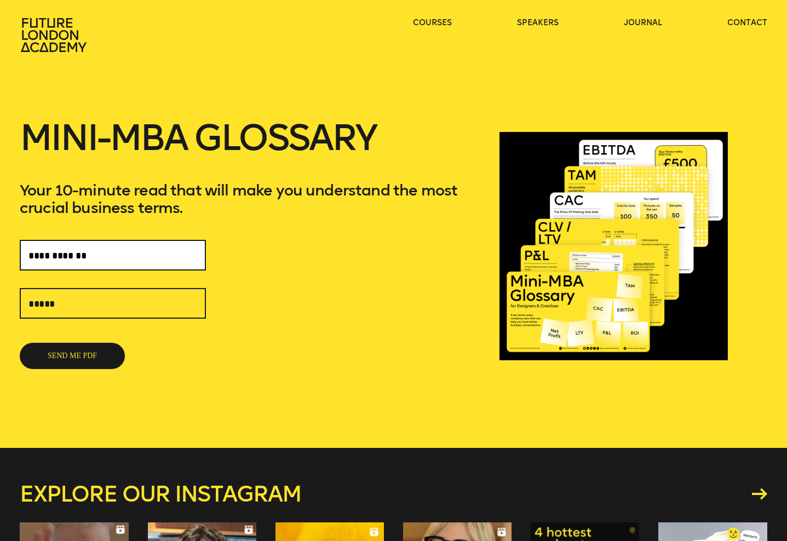
type input "**********"
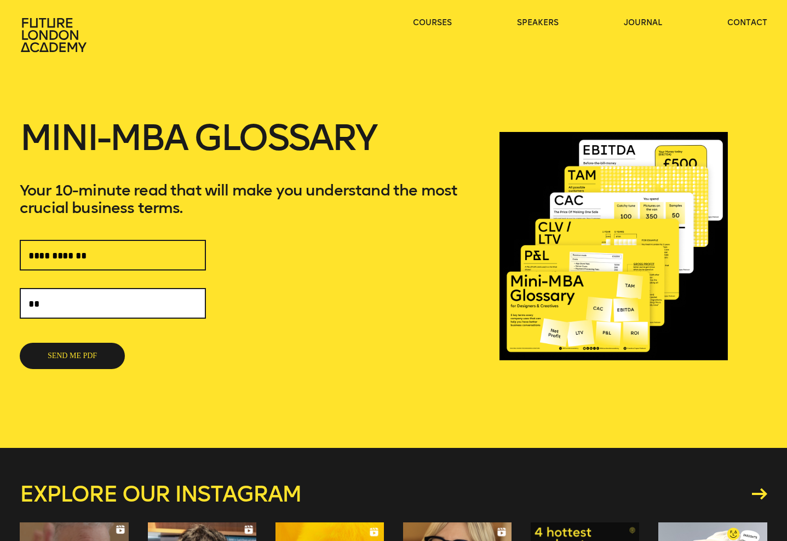
type input "*"
type input "**********"
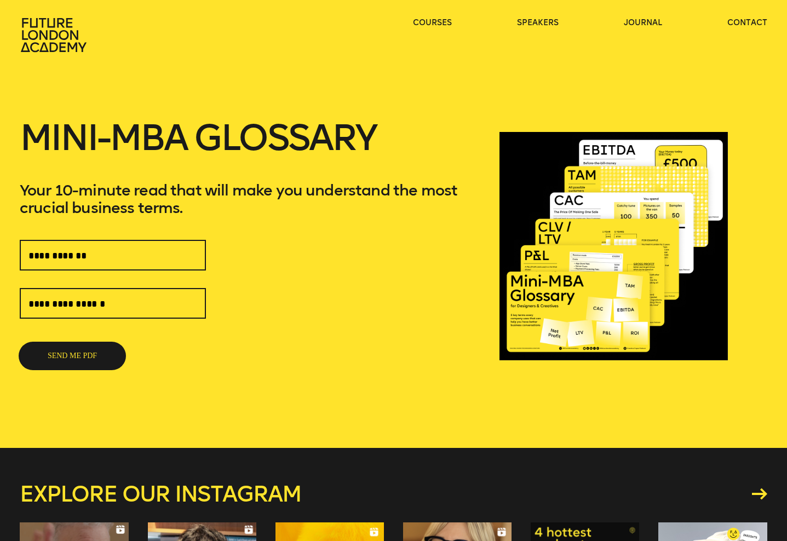
click at [76, 354] on button "SEND ME PDF" at bounding box center [72, 356] width 105 height 26
type input "****"
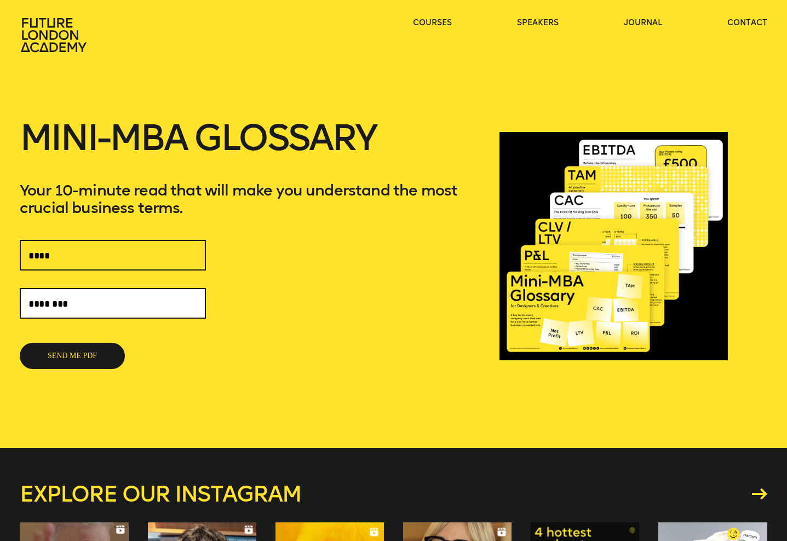
type input "*********"
type input "**********"
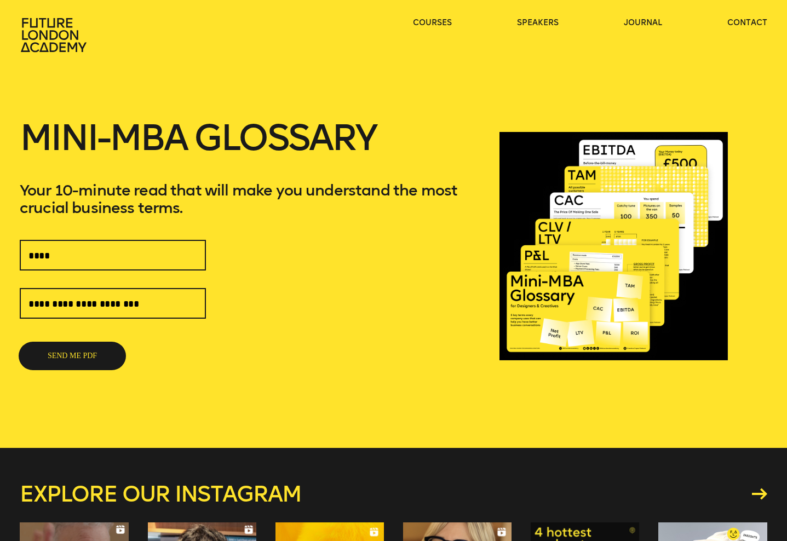
click at [72, 357] on button "SEND ME PDF" at bounding box center [72, 356] width 105 height 26
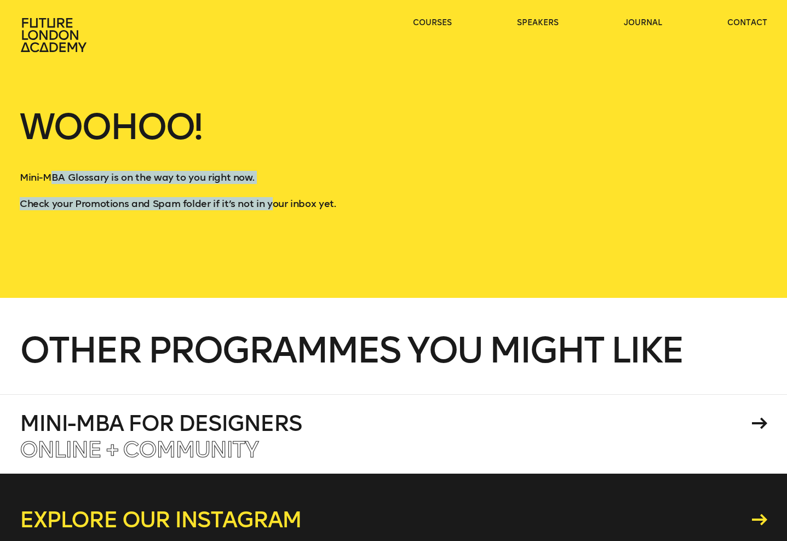
drag, startPoint x: 51, startPoint y: 180, endPoint x: 274, endPoint y: 209, distance: 224.8
click at [274, 209] on div "Mini-MBA Glossary is on the way to you right now. Check your Promotions and Spa…" at bounding box center [394, 190] width 748 height 39
click at [274, 209] on p "Check your Promotions and Spam folder if it’s not in your inbox yet." at bounding box center [394, 203] width 748 height 13
drag, startPoint x: 288, startPoint y: 207, endPoint x: 79, endPoint y: 174, distance: 211.3
click at [79, 174] on div "Mini-MBA Glossary is on the way to you right now. Check your Promotions and Spa…" at bounding box center [394, 190] width 748 height 39
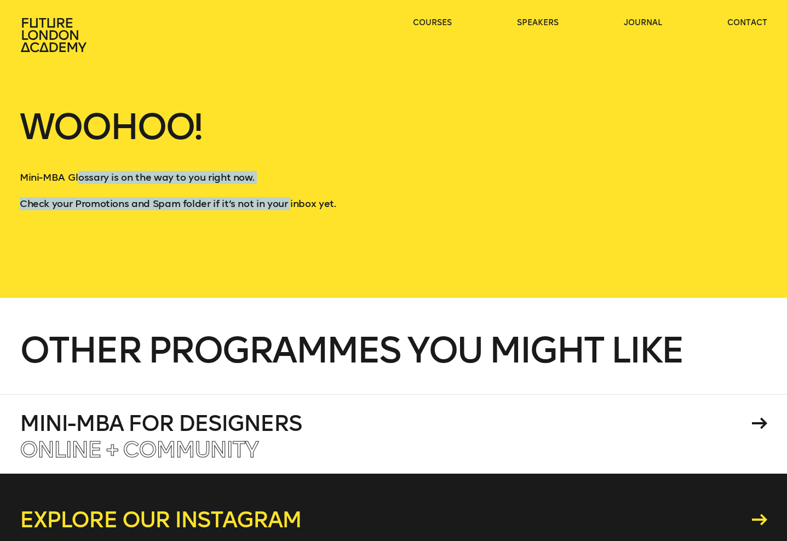
click at [79, 174] on p "Mini-MBA Glossary is on the way to you right now." at bounding box center [394, 177] width 748 height 13
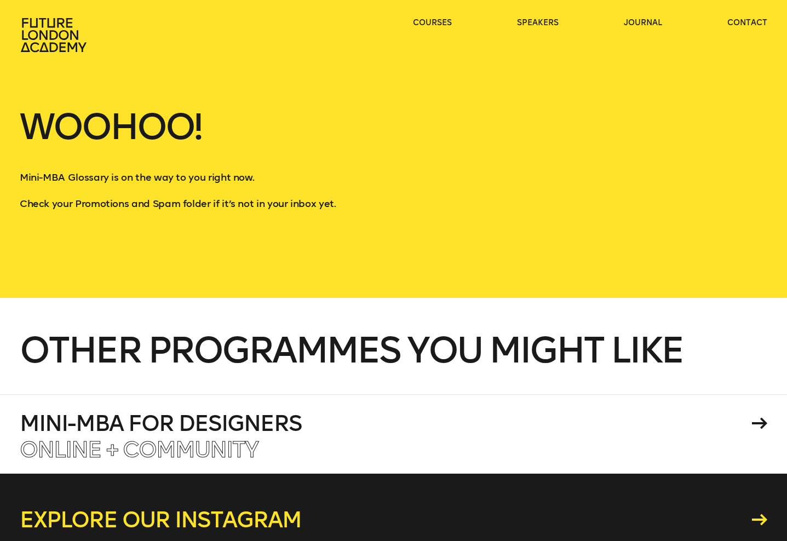
click at [44, 2] on header "courses speakers journal contact" at bounding box center [393, 26] width 787 height 53
